Goal: Information Seeking & Learning: Check status

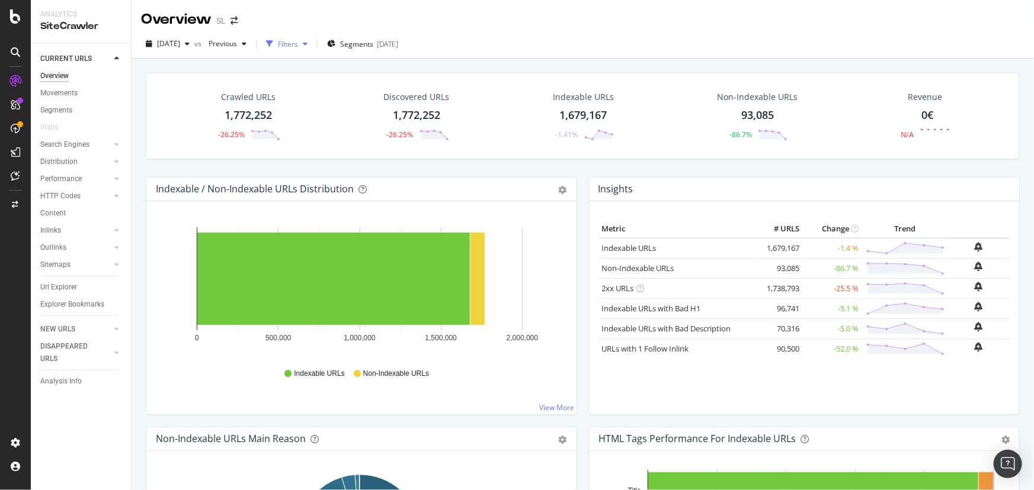
click at [298, 46] on div "Filters" at bounding box center [288, 44] width 20 height 10
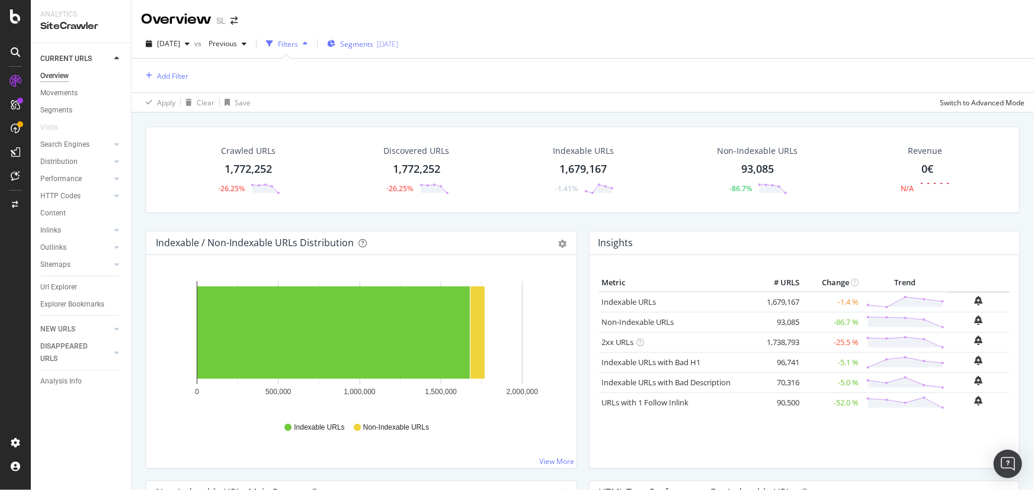
click at [373, 41] on span "Segments" at bounding box center [356, 44] width 33 height 10
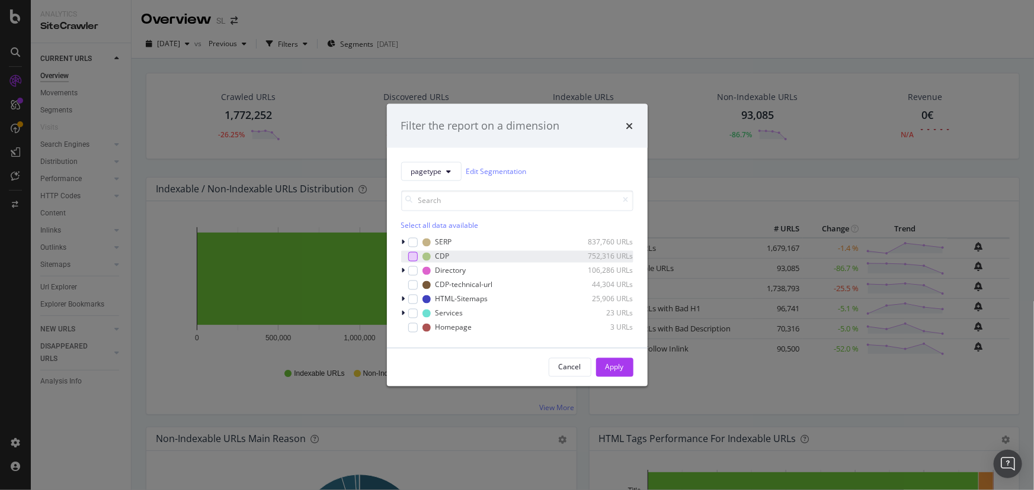
click at [410, 260] on div "modal" at bounding box center [412, 256] width 9 height 9
click at [625, 371] on button "Apply" at bounding box center [614, 367] width 37 height 19
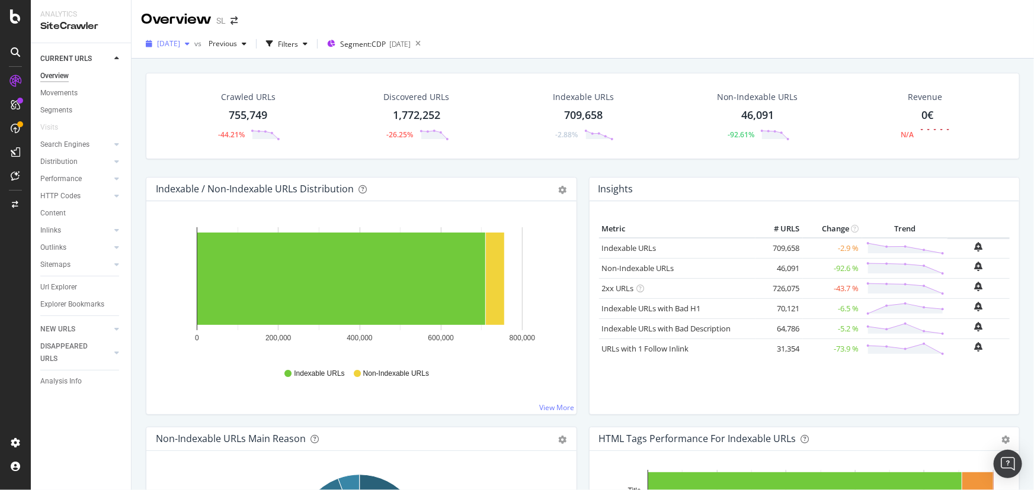
click at [180, 41] on span "[DATE]" at bounding box center [168, 44] width 23 height 10
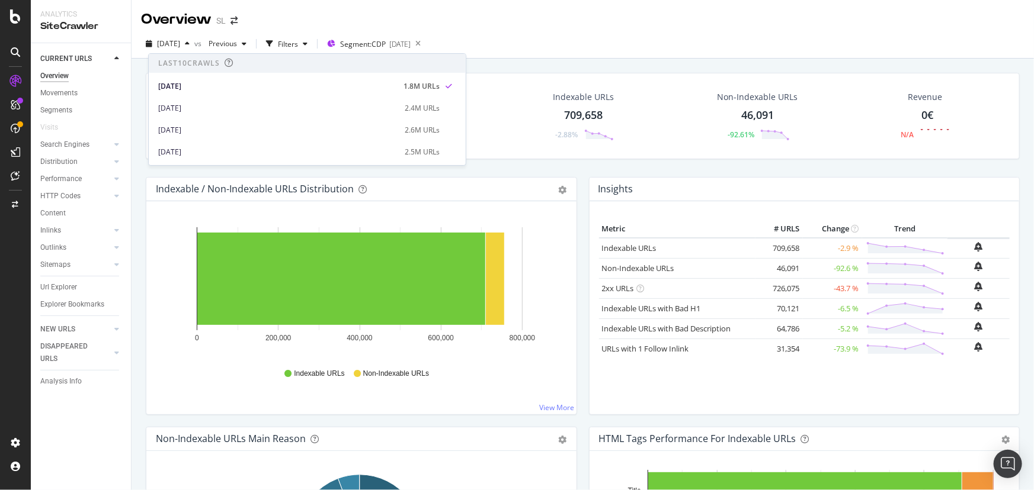
click at [587, 174] on div "Crawled URLs 755,749 -44.21% Discovered URLs 1,772,252 -26.25% Indexable URLs 7…" at bounding box center [583, 125] width 886 height 104
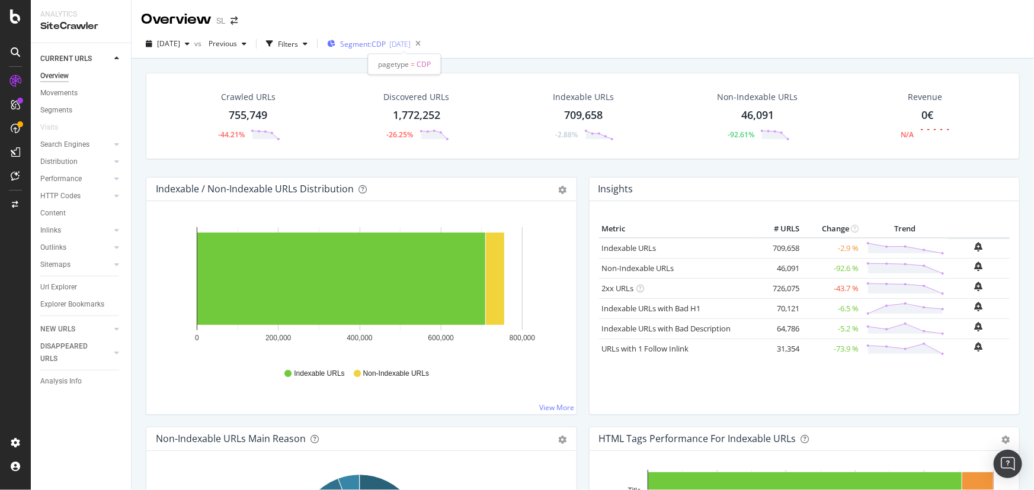
click at [379, 40] on span "Segment: CDP" at bounding box center [363, 44] width 46 height 10
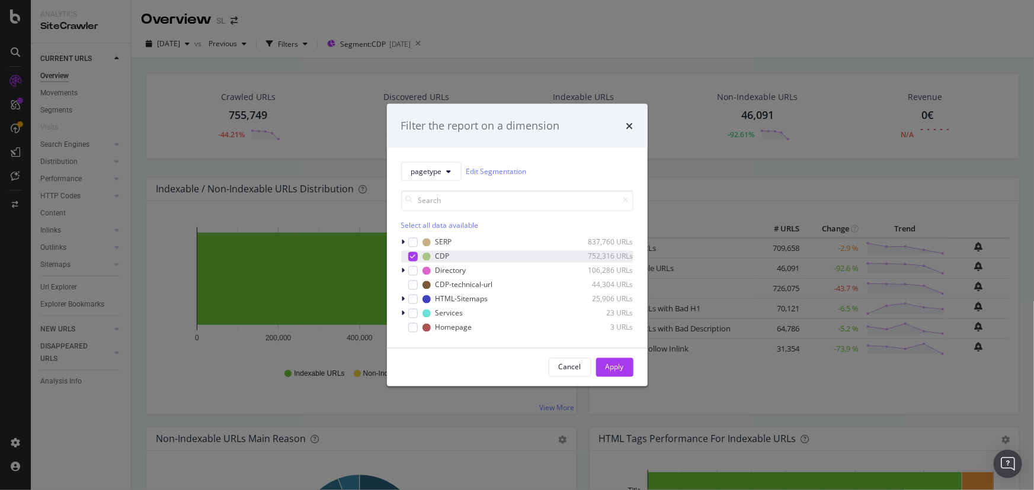
click at [415, 255] on icon "modal" at bounding box center [412, 257] width 5 height 6
click at [412, 242] on div "modal" at bounding box center [412, 242] width 9 height 9
click at [624, 363] on button "Apply" at bounding box center [614, 367] width 37 height 19
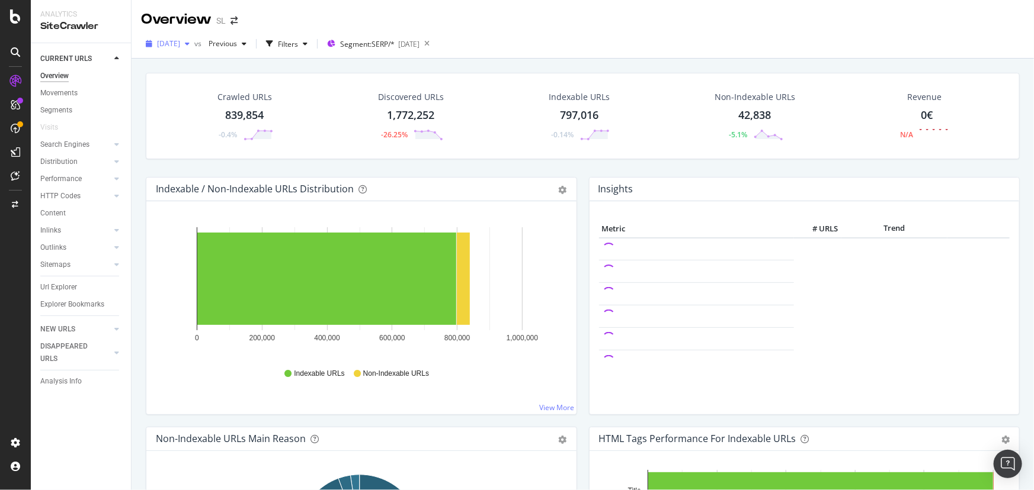
click at [180, 43] on span "[DATE]" at bounding box center [168, 44] width 23 height 10
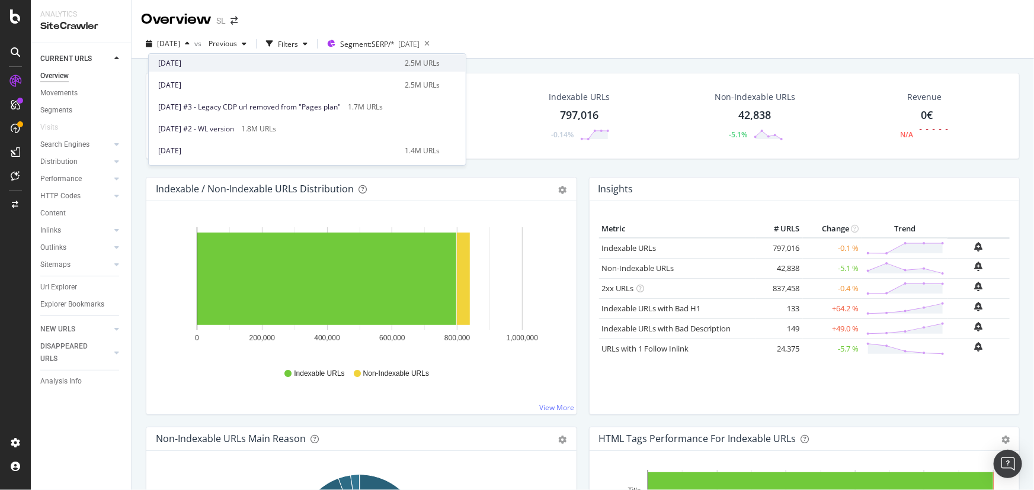
scroll to position [107, 0]
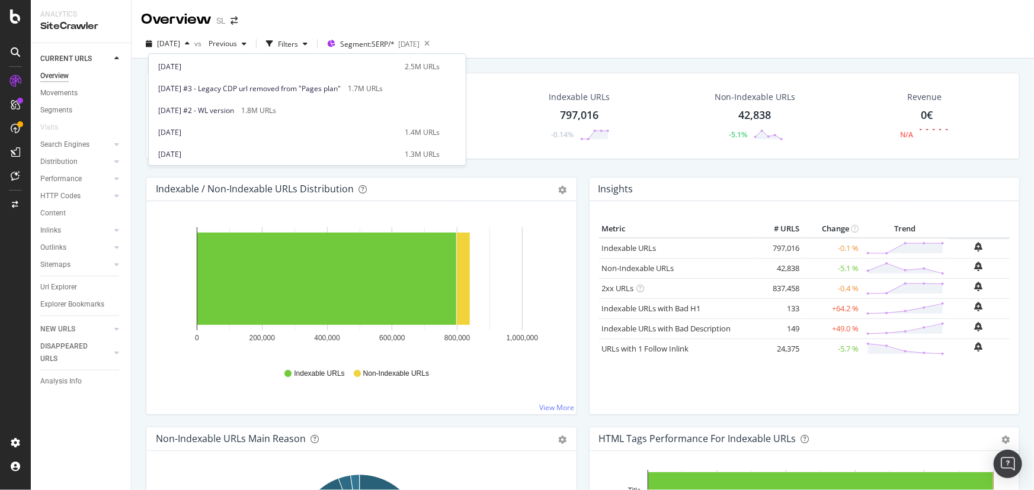
click at [531, 170] on div "Crawled URLs 839,854 -0.4% Discovered URLs 1,772,252 -26.25% Indexable URLs 797…" at bounding box center [583, 125] width 886 height 104
